Goal: Information Seeking & Learning: Learn about a topic

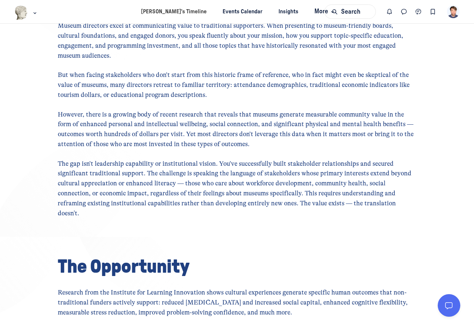
scroll to position [311, 0]
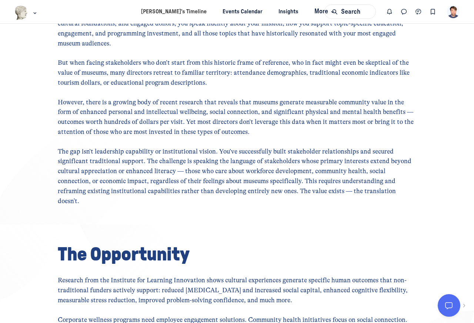
click at [462, 309] on body "[PERSON_NAME]’s Timeline Events Calendar Insights More Search KB Cultural Leade…" at bounding box center [237, 161] width 474 height 323
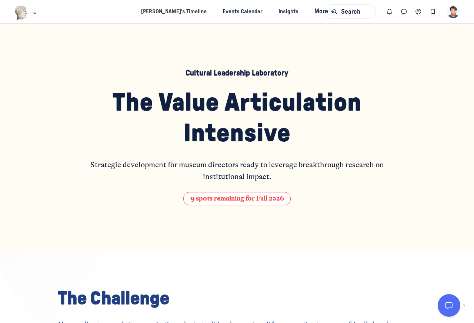
click at [466, 300] on body "[PERSON_NAME]’s Timeline Events Calendar Insights More Search KB Cultural Leade…" at bounding box center [237, 161] width 474 height 323
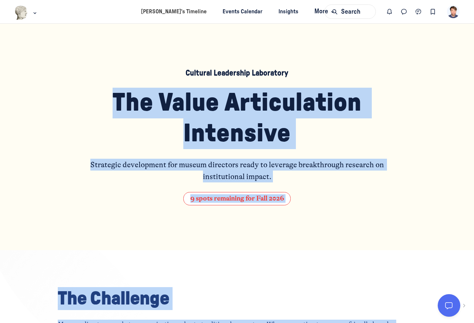
click at [462, 310] on div at bounding box center [452, 305] width 30 height 22
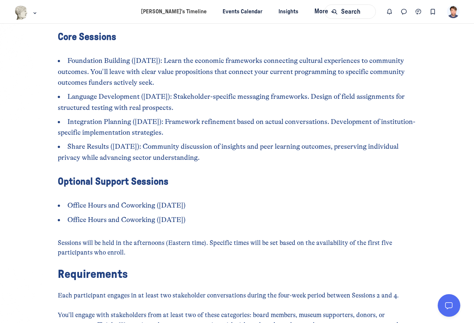
scroll to position [673, 0]
